Goal: Navigation & Orientation: Find specific page/section

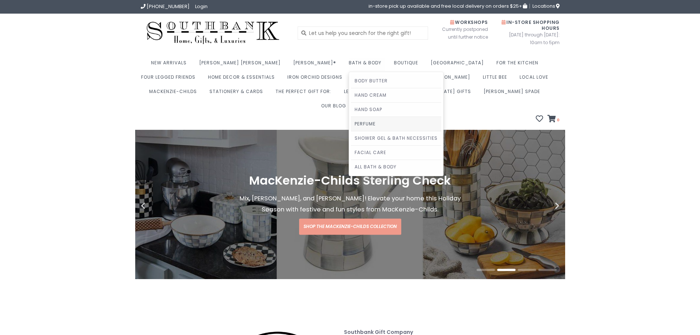
click at [351, 121] on link "Perfume" at bounding box center [396, 124] width 90 height 14
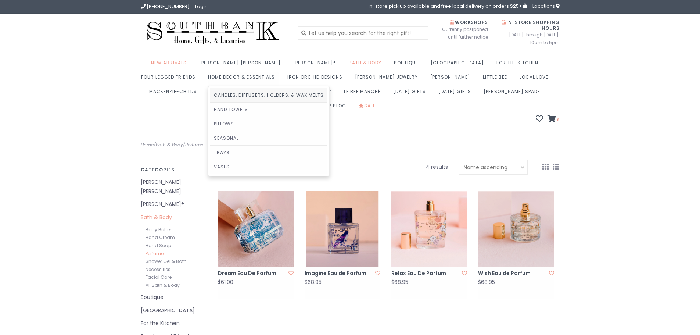
click at [210, 95] on link "Candles, Diffusers, Holders, & Wax Melts" at bounding box center [268, 95] width 117 height 14
